Goal: Complete application form: Complete application form

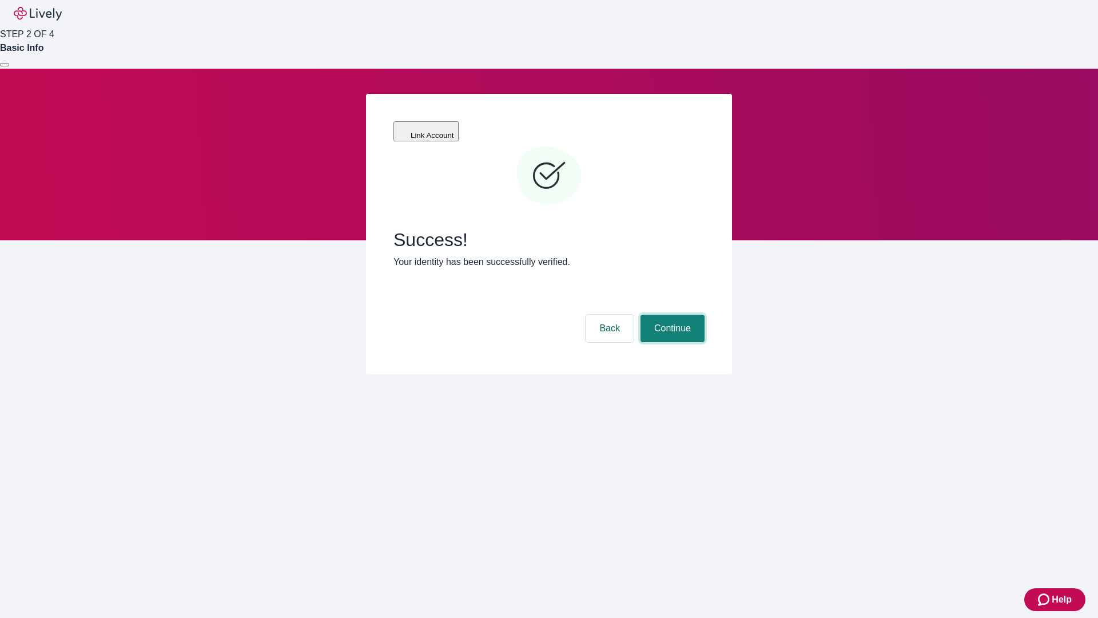
click at [671, 314] on button "Continue" at bounding box center [672, 327] width 64 height 27
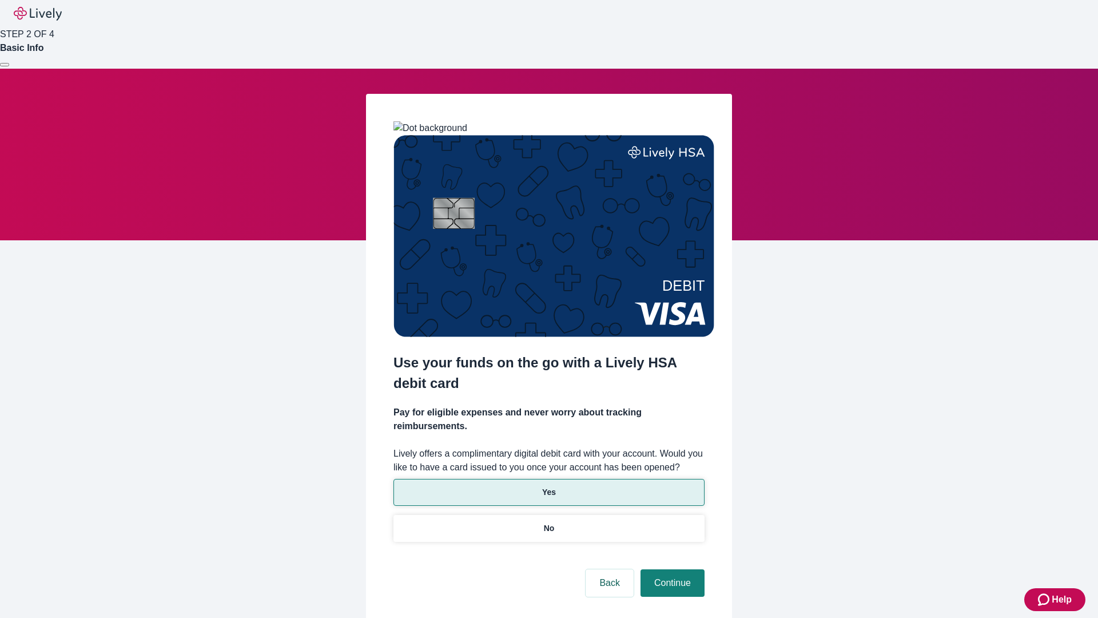
click at [548, 486] on p "Yes" at bounding box center [549, 492] width 14 height 12
click at [671, 569] on button "Continue" at bounding box center [672, 582] width 64 height 27
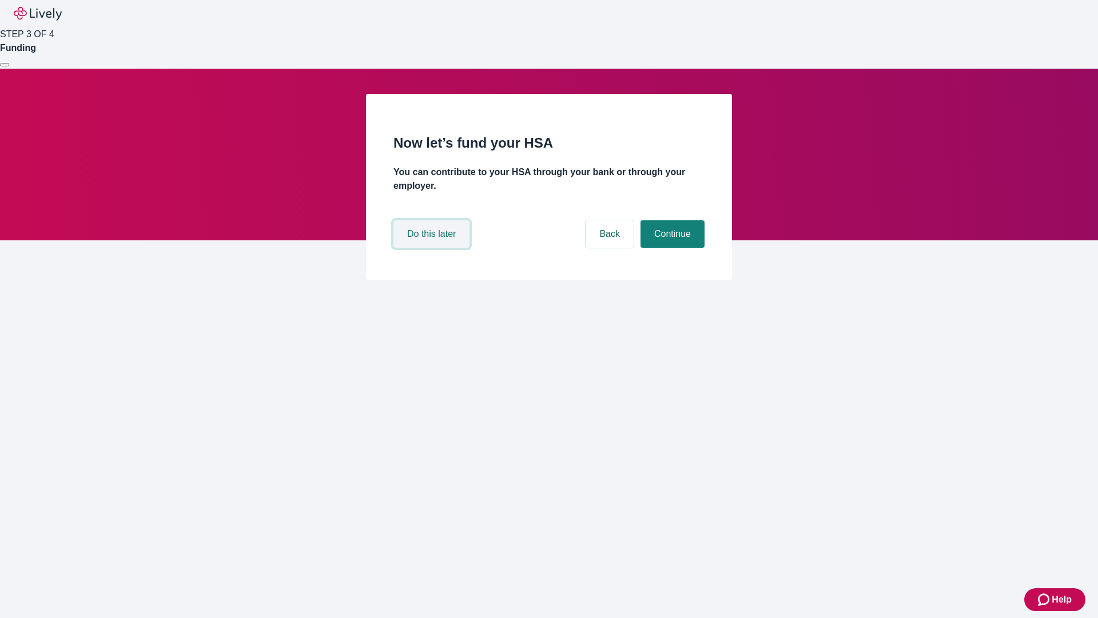
click at [433, 248] on button "Do this later" at bounding box center [431, 233] width 76 height 27
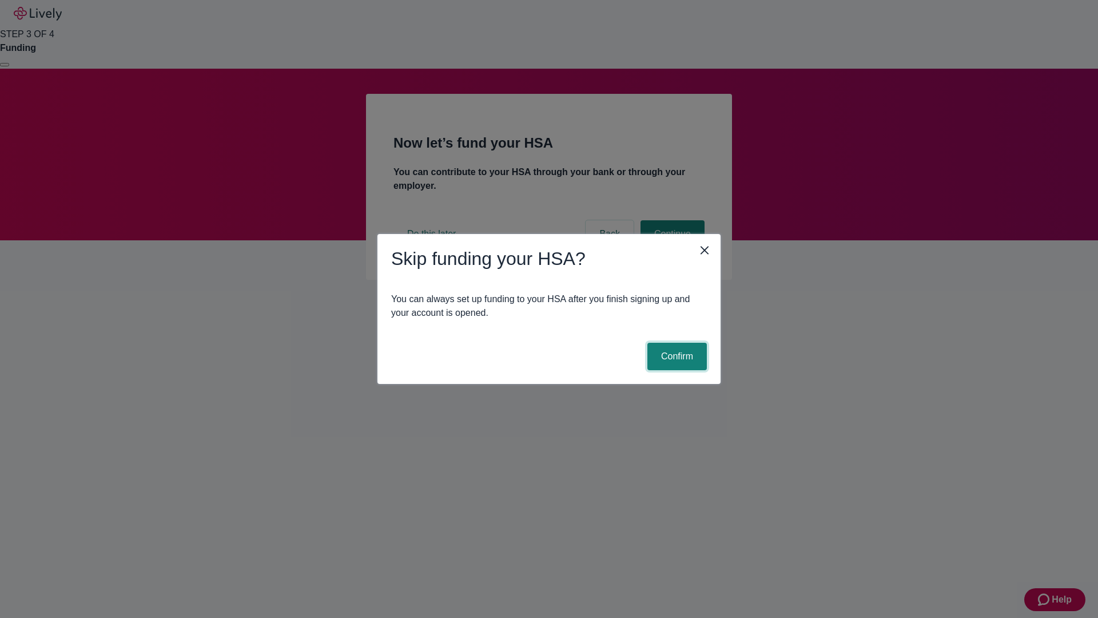
click at [675, 356] on button "Confirm" at bounding box center [676, 355] width 59 height 27
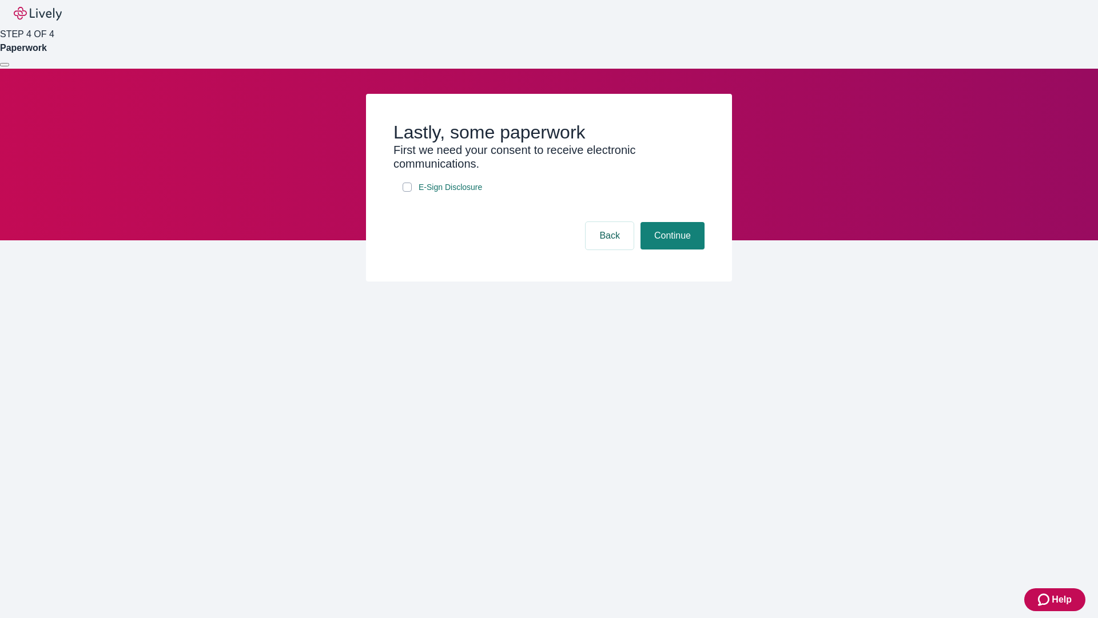
click at [407, 192] on input "E-Sign Disclosure" at bounding box center [407, 186] width 9 height 9
checkbox input "true"
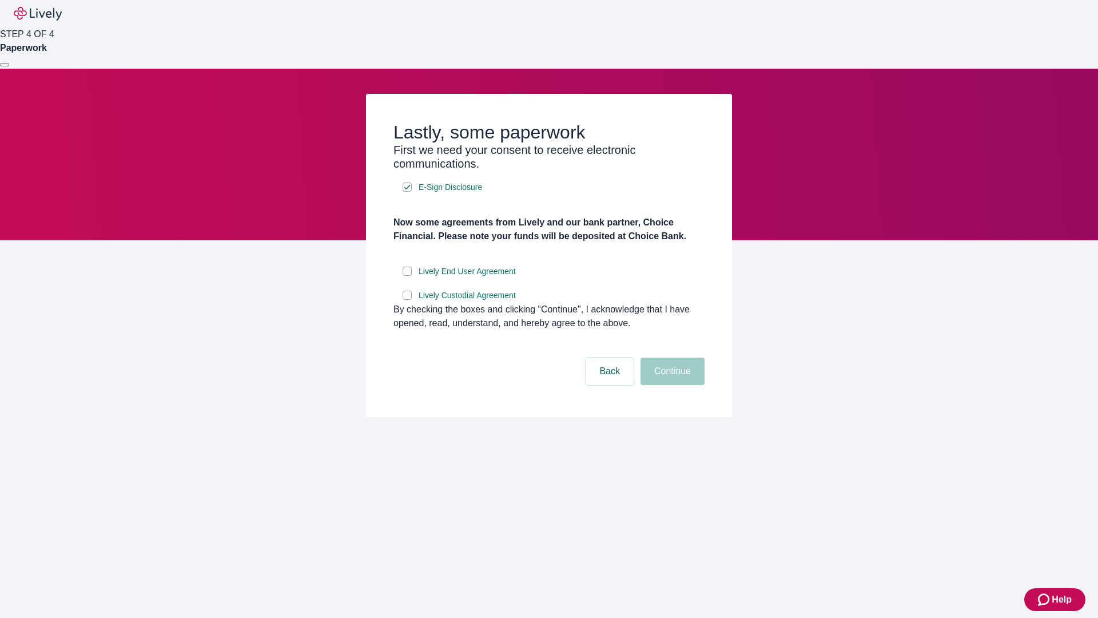
click at [407, 276] on input "Lively End User Agreement" at bounding box center [407, 270] width 9 height 9
checkbox input "true"
click at [407, 300] on input "Lively Custodial Agreement" at bounding box center [407, 294] width 9 height 9
checkbox input "true"
click at [671, 385] on button "Continue" at bounding box center [672, 370] width 64 height 27
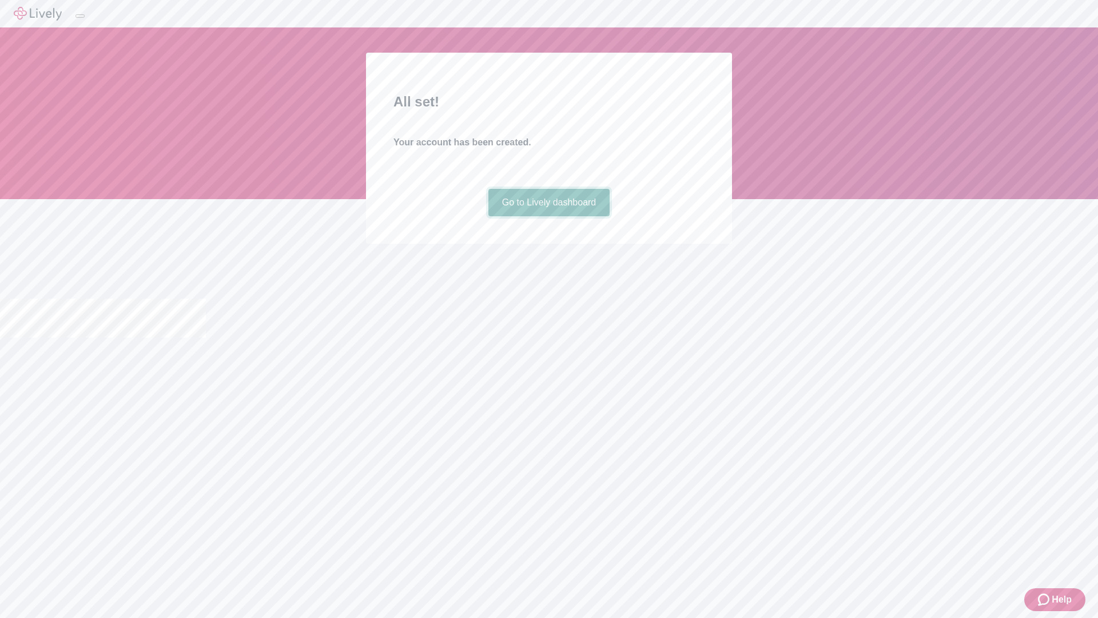
click at [548, 216] on link "Go to Lively dashboard" at bounding box center [549, 202] width 122 height 27
